Goal: Find specific page/section: Find specific page/section

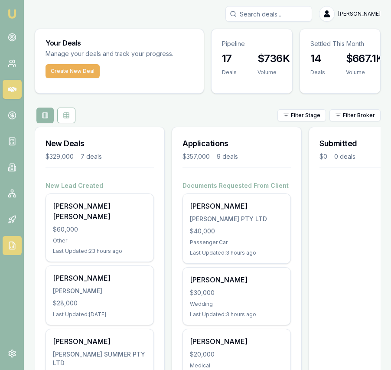
scroll to position [6, 0]
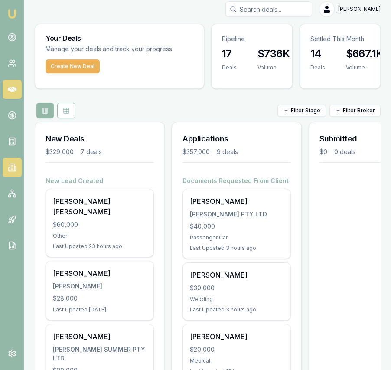
click at [15, 171] on icon at bounding box center [12, 167] width 9 height 9
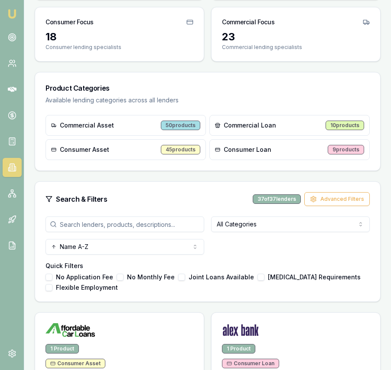
scroll to position [124, 0]
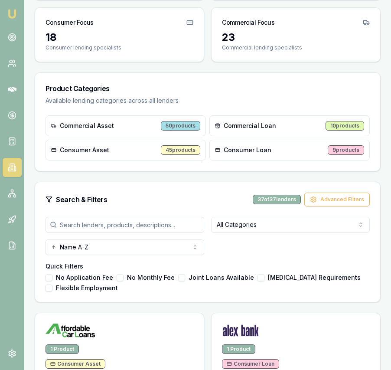
click at [122, 220] on input "search" at bounding box center [125, 225] width 159 height 16
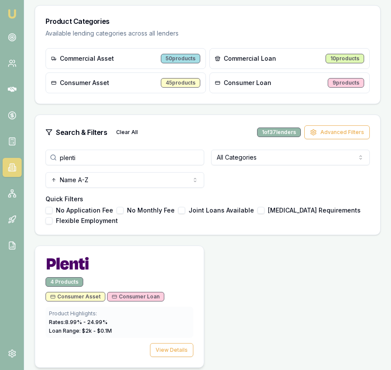
scroll to position [196, 0]
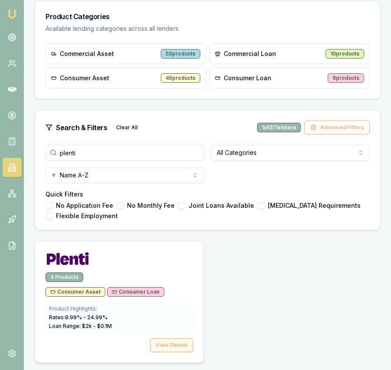
type input "plenti"
click at [180, 338] on button "View Details" at bounding box center [171, 345] width 43 height 14
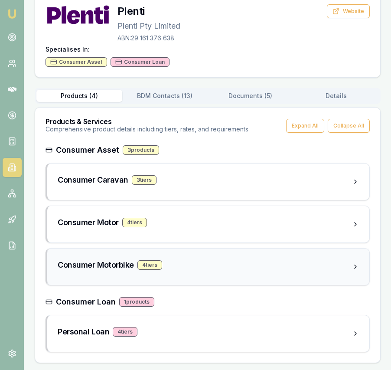
scroll to position [0, 0]
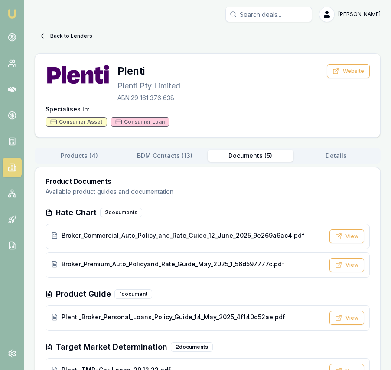
click at [257, 159] on button "Documents ( 5 )" at bounding box center [251, 156] width 86 height 12
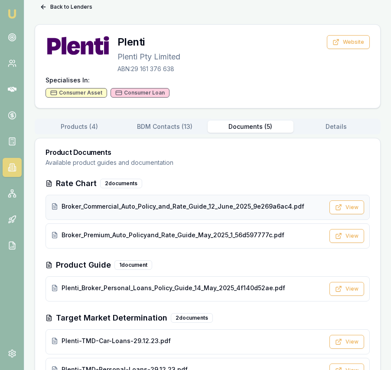
scroll to position [30, 0]
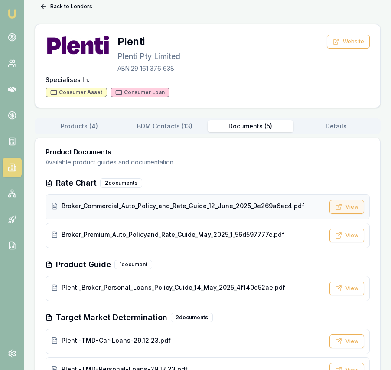
click at [342, 208] on icon at bounding box center [338, 206] width 7 height 7
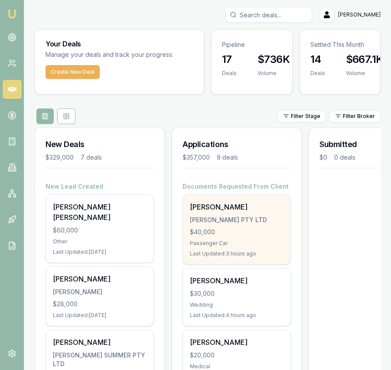
click at [229, 223] on div "[PERSON_NAME] PTY LTD" at bounding box center [237, 220] width 94 height 9
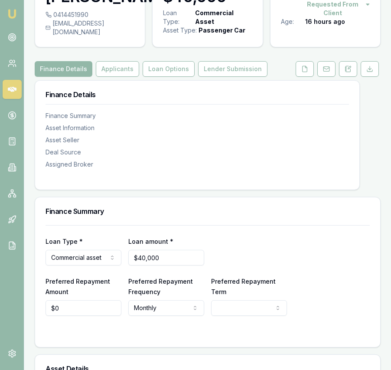
scroll to position [48, 0]
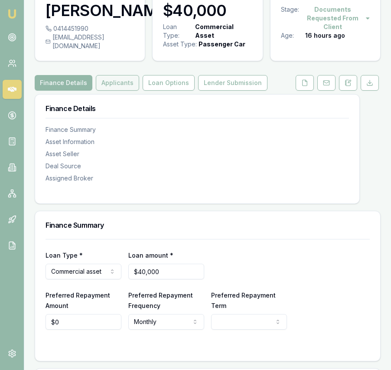
click at [114, 89] on button "Applicants" at bounding box center [117, 83] width 43 height 16
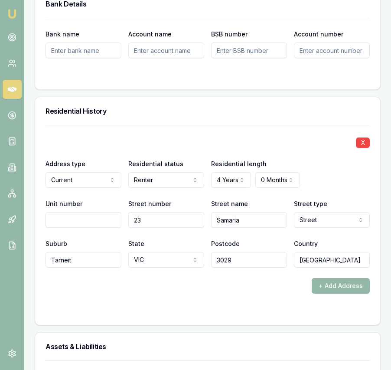
scroll to position [1017, 0]
